Goal: Register for event/course

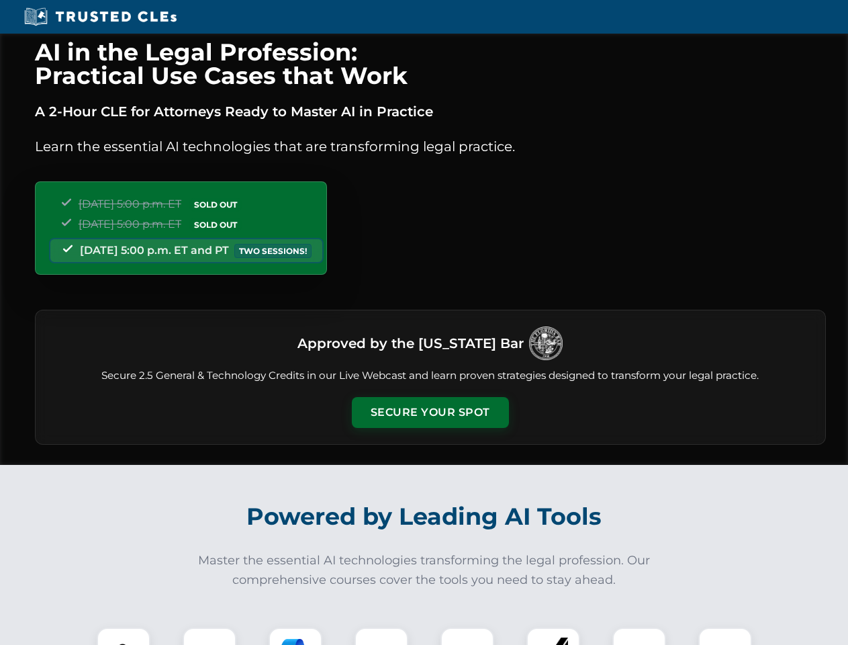
click at [430, 412] on button "Secure Your Spot" at bounding box center [430, 412] width 157 height 31
click at [124, 636] on img at bounding box center [123, 653] width 39 height 39
click at [209, 636] on div at bounding box center [210, 654] width 54 height 54
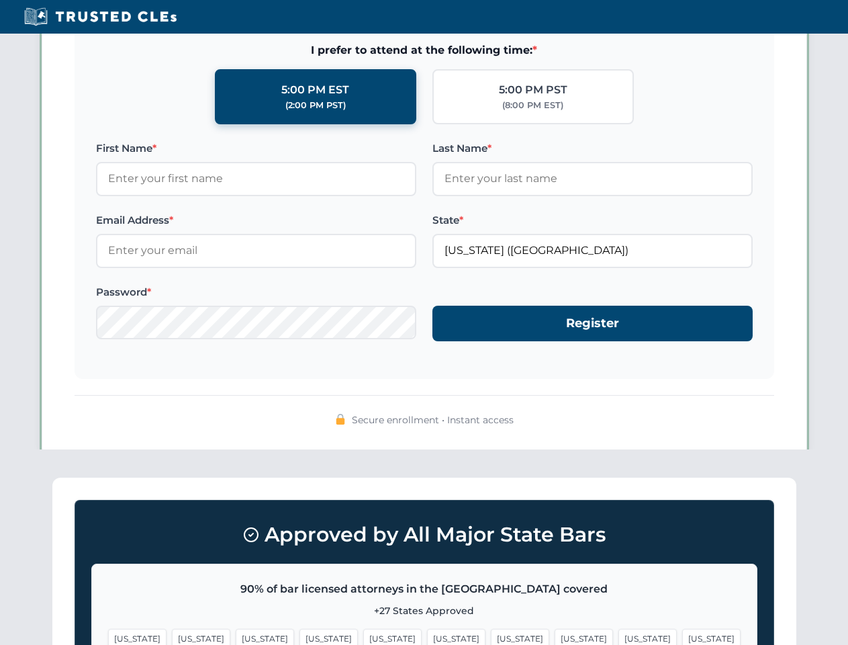
click at [618, 636] on span "[US_STATE]" at bounding box center [647, 637] width 58 height 19
